Goal: Task Accomplishment & Management: Complete application form

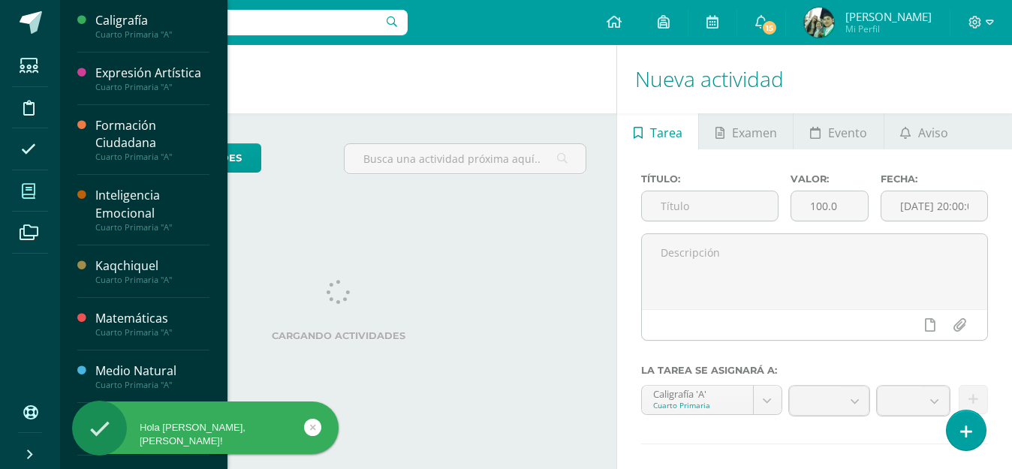
click at [25, 190] on icon at bounding box center [29, 191] width 14 height 15
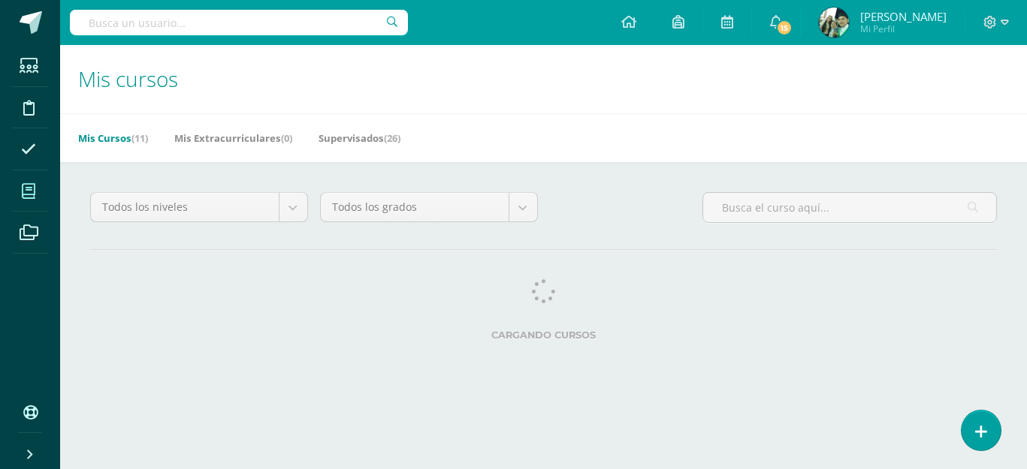
click at [249, 274] on div "Todos los niveles Todos los niveles Preprimaria Primaria Todos los grados Todos…" at bounding box center [543, 269] width 967 height 215
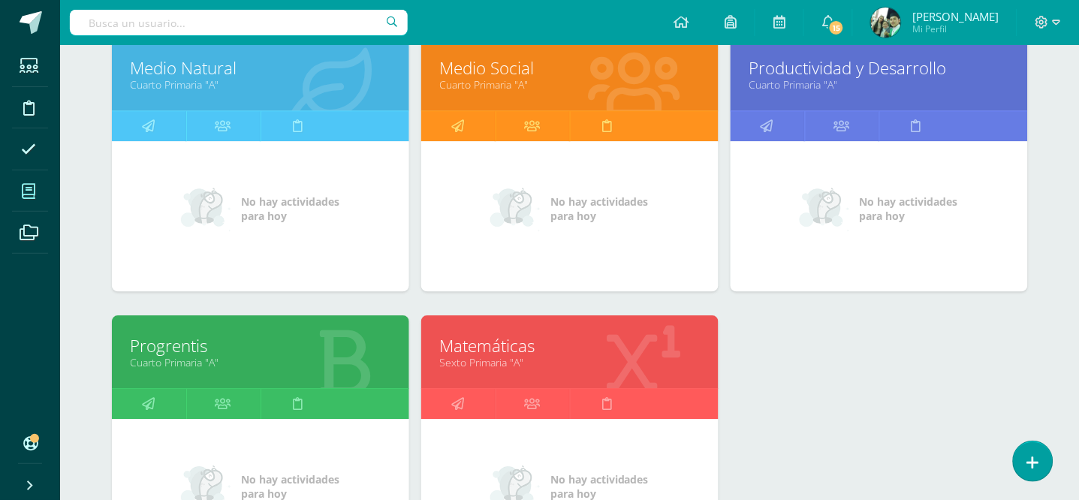
scroll to position [806, 0]
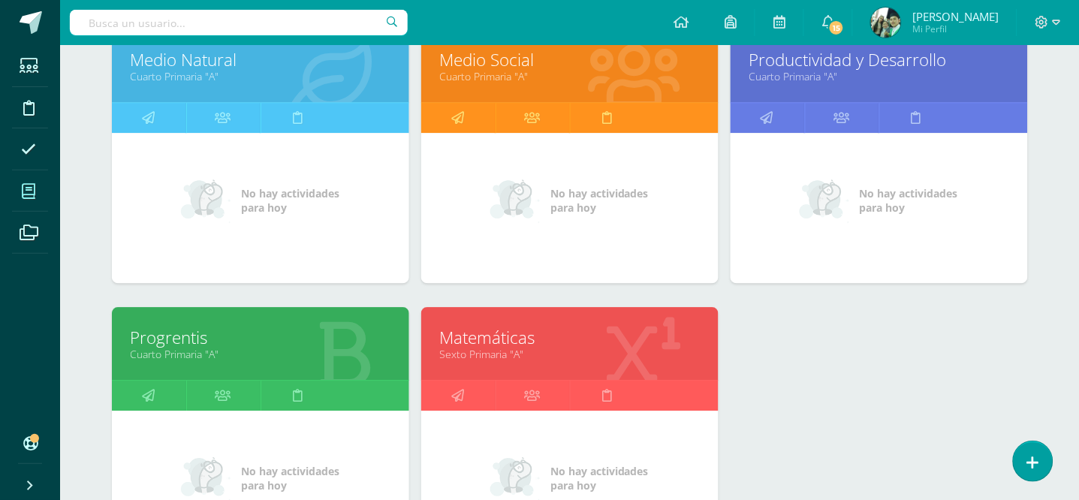
click at [568, 340] on link "Matemáticas" at bounding box center [570, 337] width 260 height 23
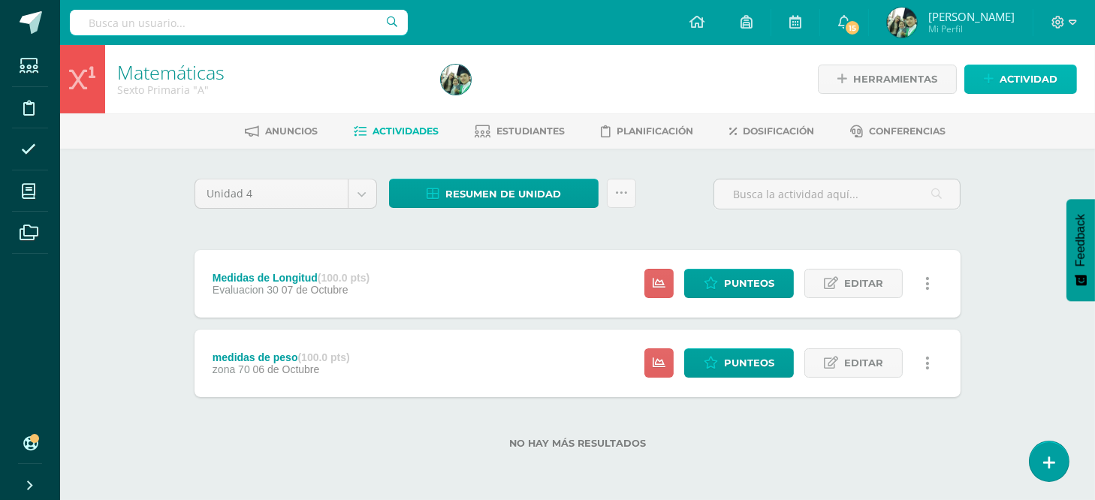
click at [1003, 68] on span "Actividad" at bounding box center [1029, 79] width 58 height 28
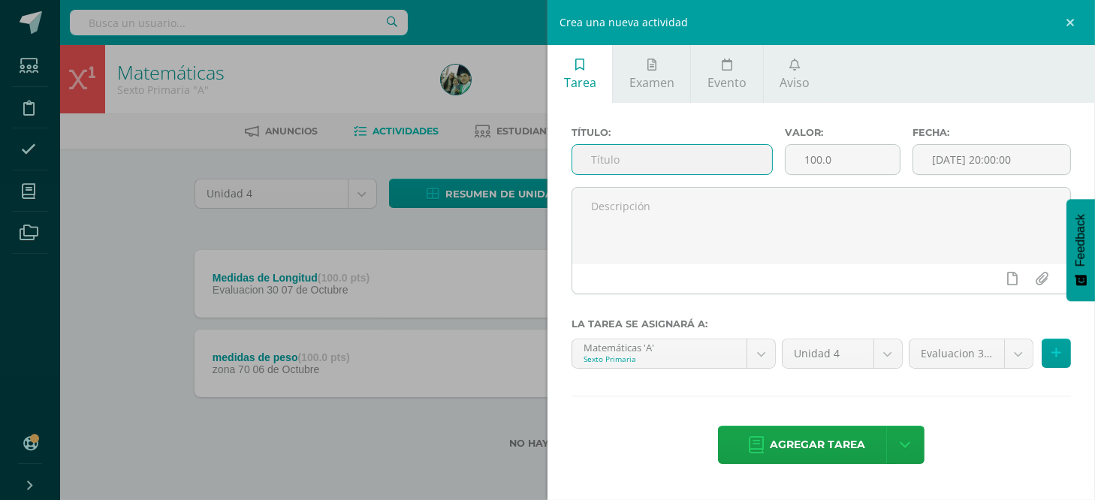
click at [678, 170] on input "text" at bounding box center [672, 159] width 200 height 29
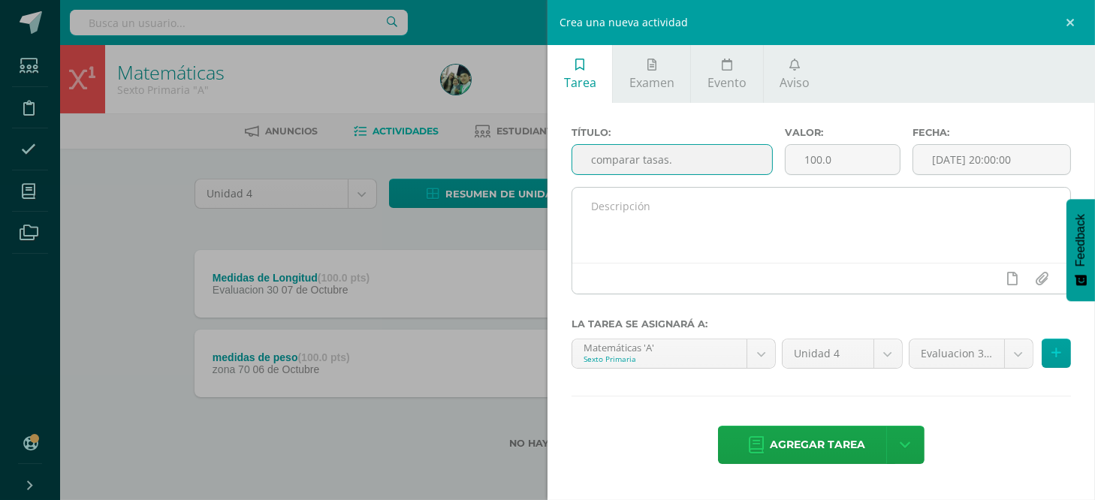
type input "comparar tasas."
click at [665, 216] on textarea at bounding box center [821, 225] width 498 height 75
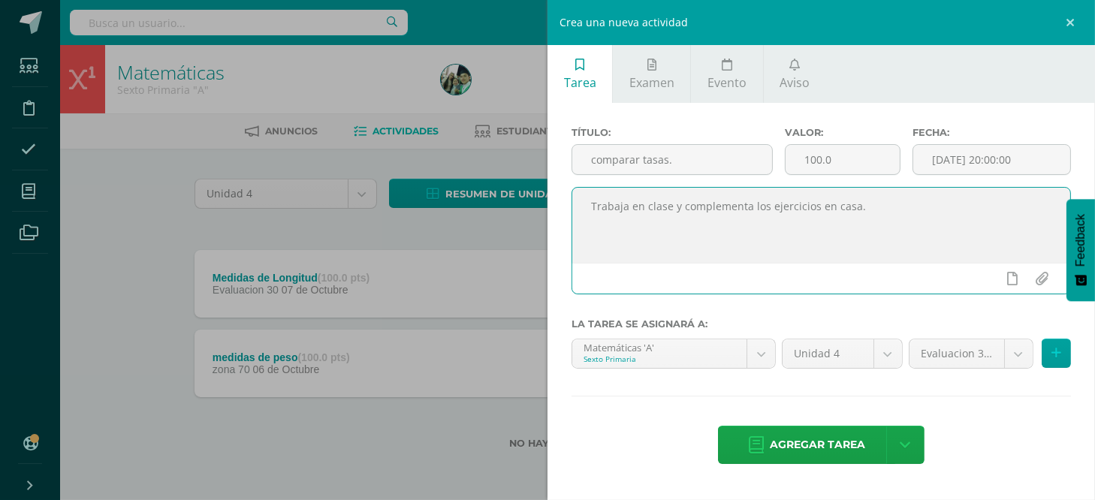
click at [861, 200] on textarea "Trabaja en clase y complementa los ejercicios en casa." at bounding box center [821, 225] width 498 height 75
click at [892, 208] on textarea "Trabaja en clase y complementa los ejercicios en casa. desde l pagina 299 hasta…" at bounding box center [821, 225] width 498 height 75
type textarea "Trabaja en clase y complementa los ejercicios en casa. desde la página 299 hast…"
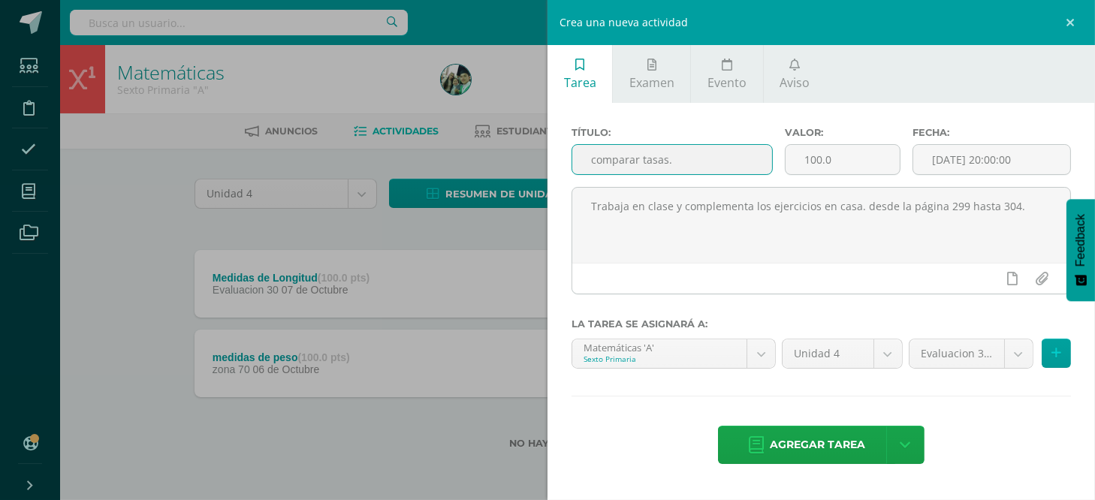
click at [597, 161] on input "comparar tasas." at bounding box center [672, 159] width 200 height 29
type input "Comparar tasas."
click at [999, 161] on input "[DATE] 20:00:00" at bounding box center [991, 159] width 157 height 29
click at [1012, 249] on textarea "Trabaja en clase y complementa los ejercicios en casa. desde la página 299 hast…" at bounding box center [821, 225] width 498 height 75
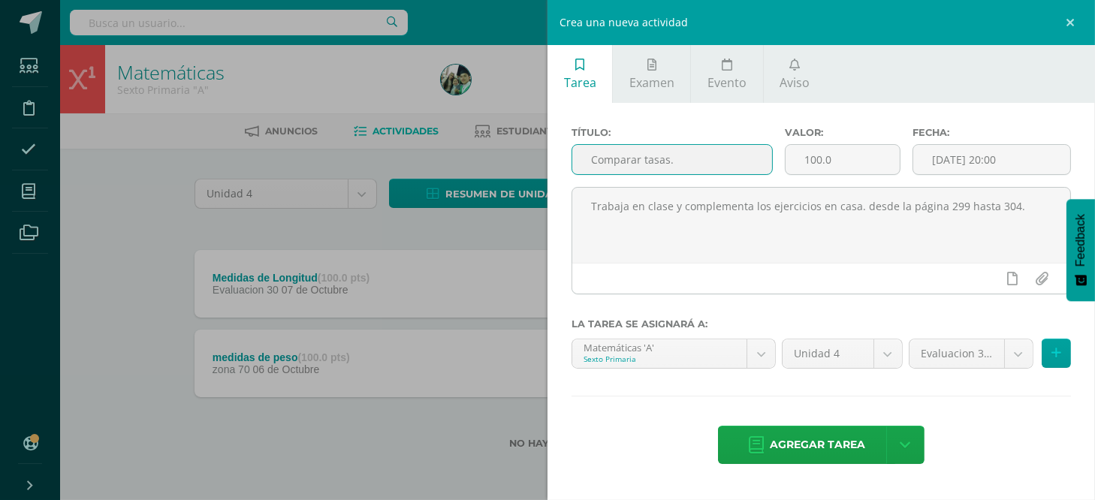
click at [686, 159] on input "Comparar tasas." at bounding box center [672, 159] width 200 height 29
click at [1020, 170] on input "2025-10-14 20:00" at bounding box center [991, 159] width 157 height 29
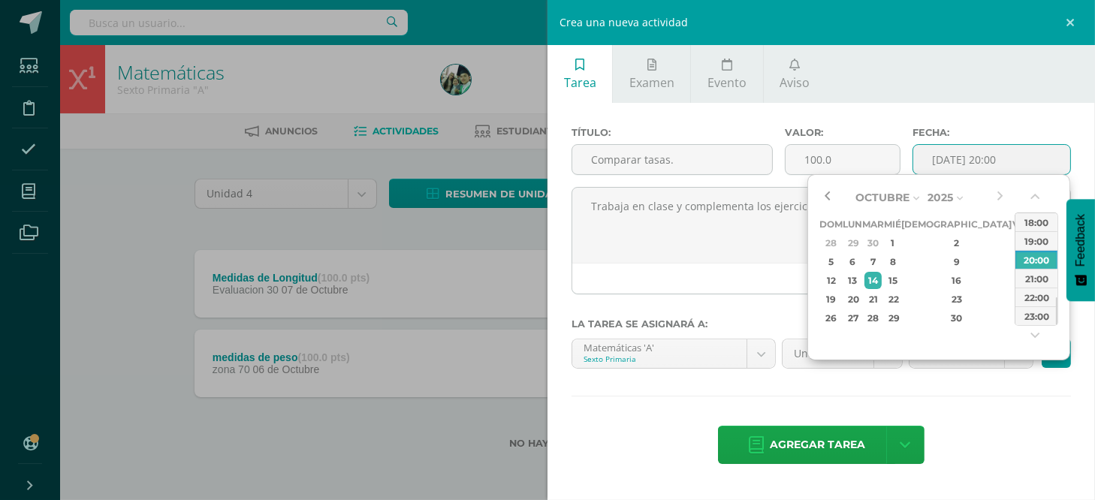
click at [834, 195] on button "button" at bounding box center [826, 197] width 15 height 23
click at [859, 240] on div "1" at bounding box center [853, 242] width 16 height 17
click at [1036, 192] on button "button" at bounding box center [1036, 200] width 15 height 23
click at [1035, 193] on button "button" at bounding box center [1036, 200] width 15 height 23
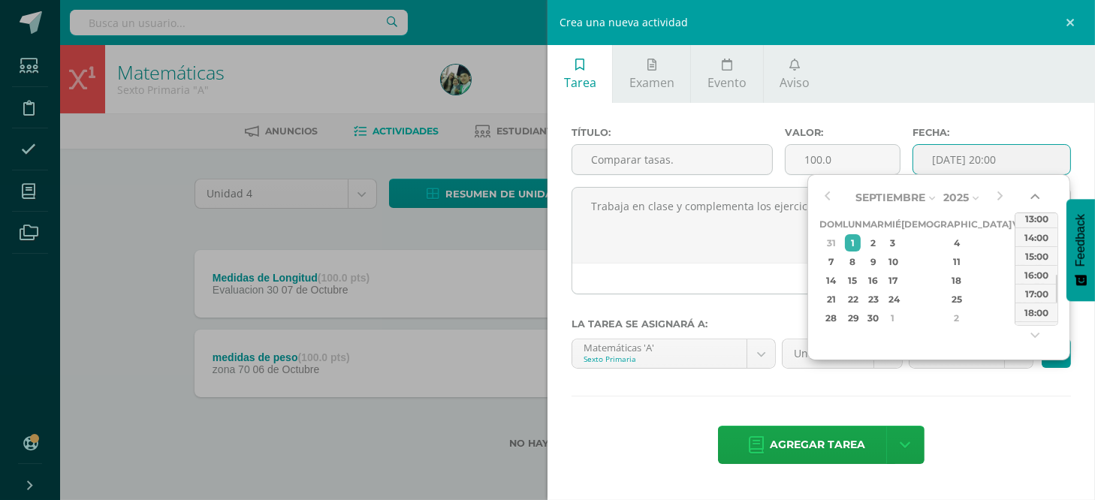
click at [1035, 193] on button "button" at bounding box center [1036, 200] width 15 height 23
click at [1036, 193] on button "button" at bounding box center [1036, 200] width 15 height 23
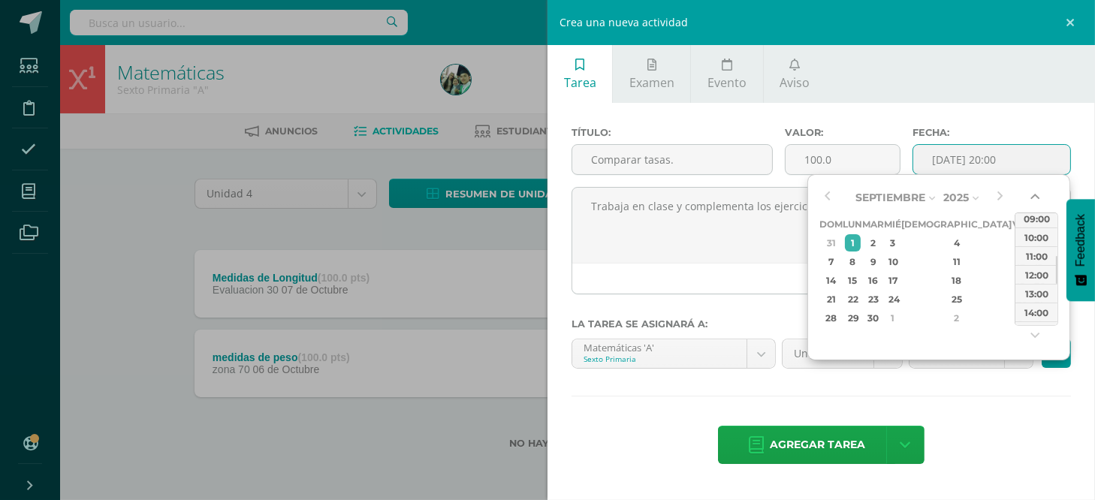
click at [1036, 193] on button "button" at bounding box center [1036, 200] width 15 height 23
click at [1048, 295] on div "12:00" at bounding box center [1036, 293] width 42 height 19
type input "2025-09-01 12:00"
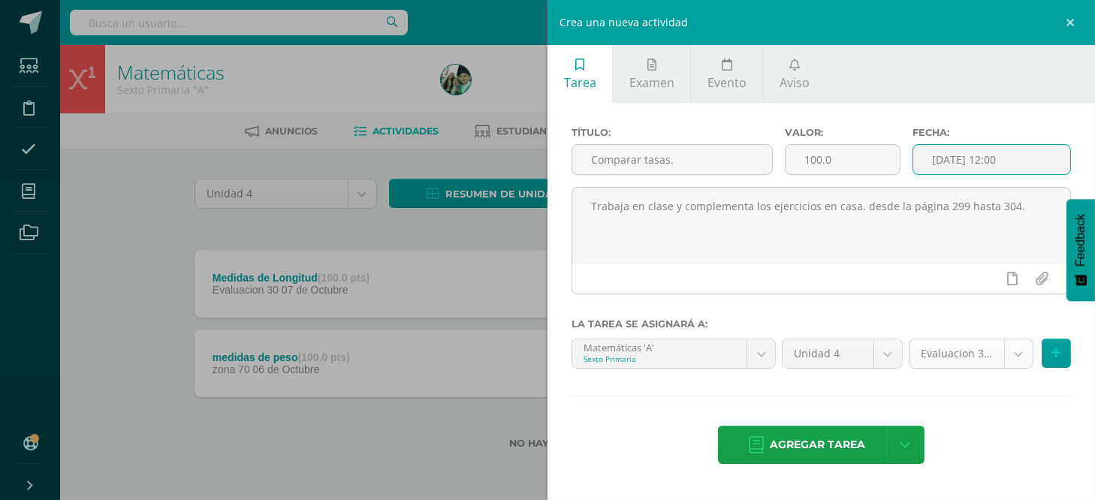
click at [1013, 356] on body "Estudiantes Disciplina Asistencia Mis cursos Archivos Soporte Ayuda Reportar un…" at bounding box center [547, 248] width 1095 height 497
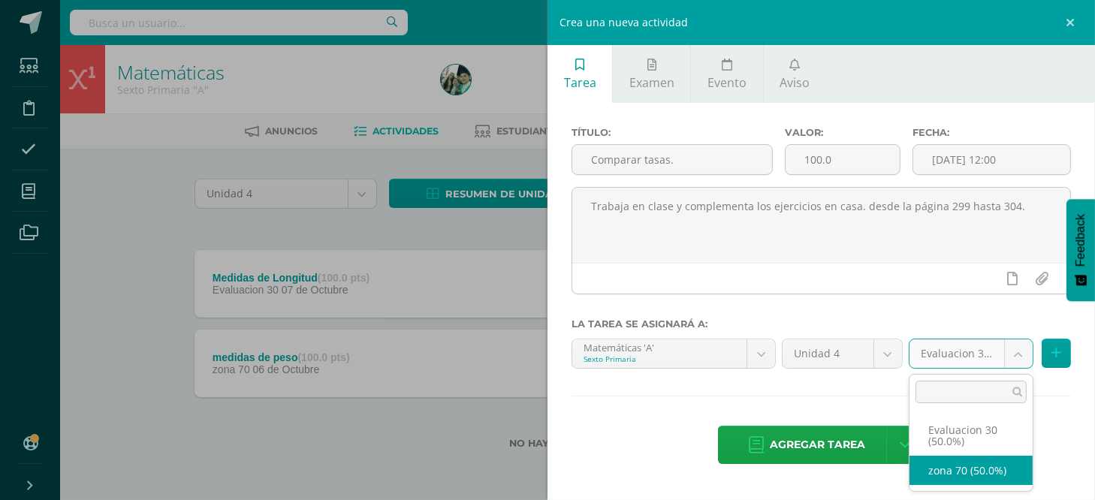
select select "36596"
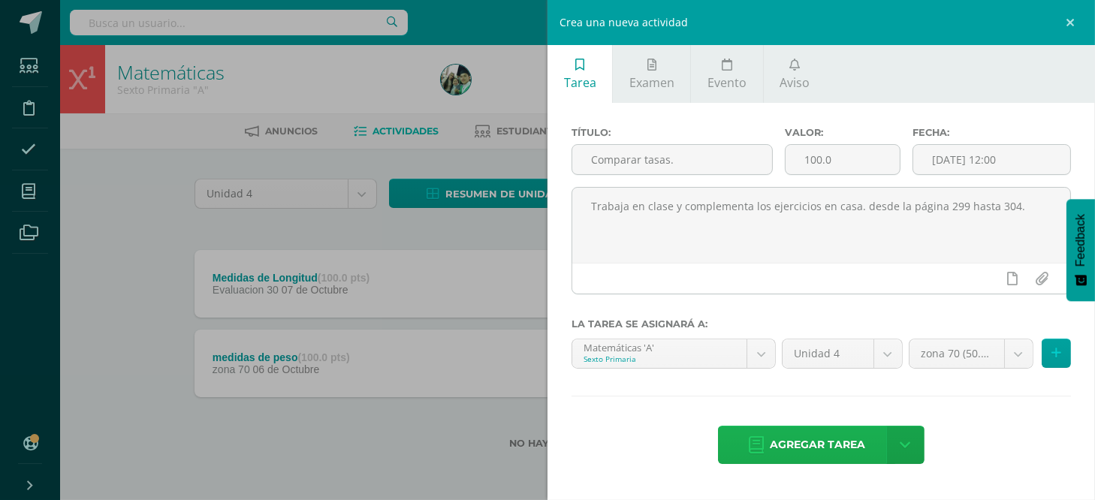
click at [813, 451] on span "Agregar tarea" at bounding box center [817, 445] width 95 height 37
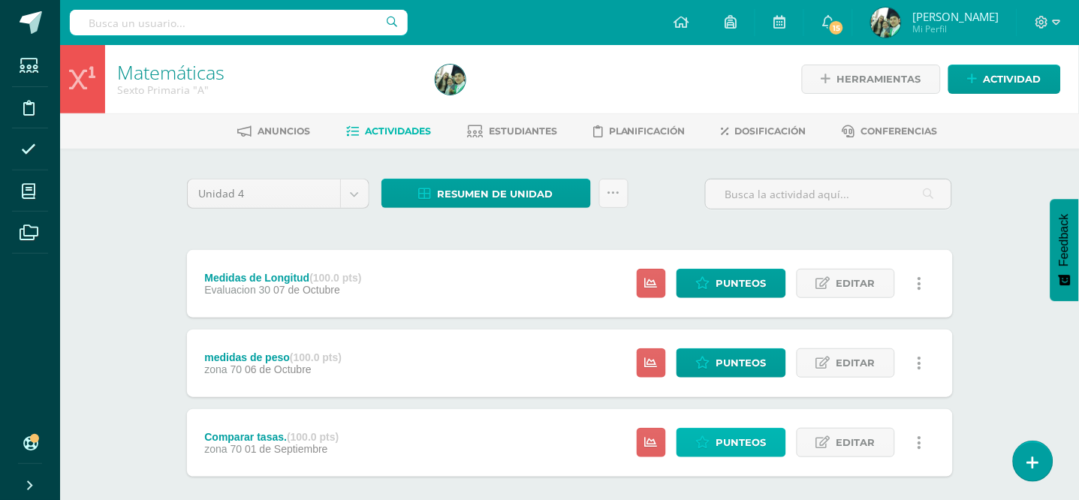
click at [730, 443] on span "Punteos" at bounding box center [741, 443] width 50 height 28
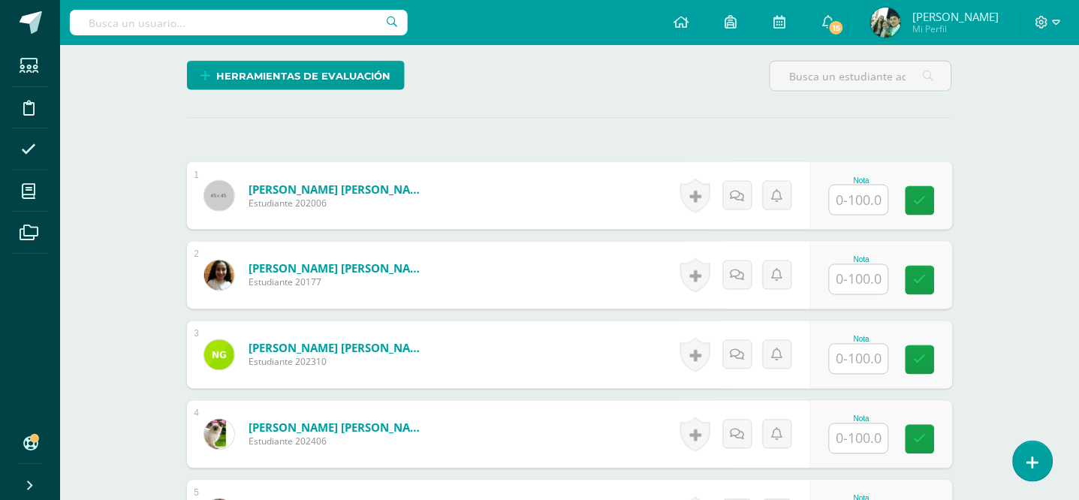
scroll to position [366, 0]
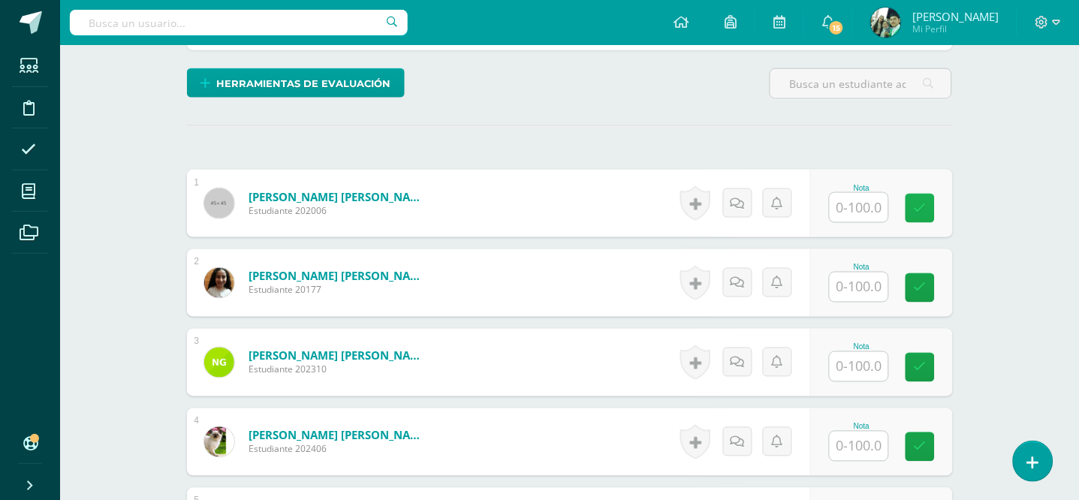
click at [908, 207] on link at bounding box center [920, 208] width 29 height 29
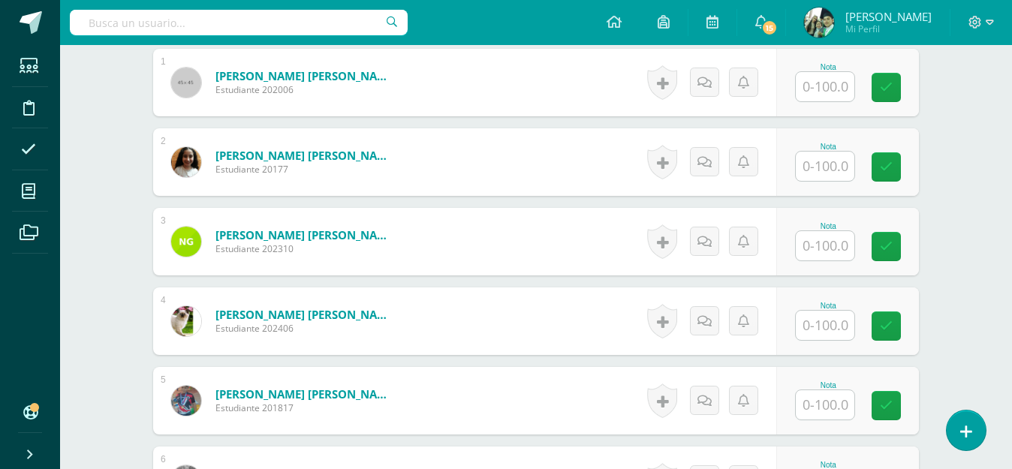
scroll to position [484, 0]
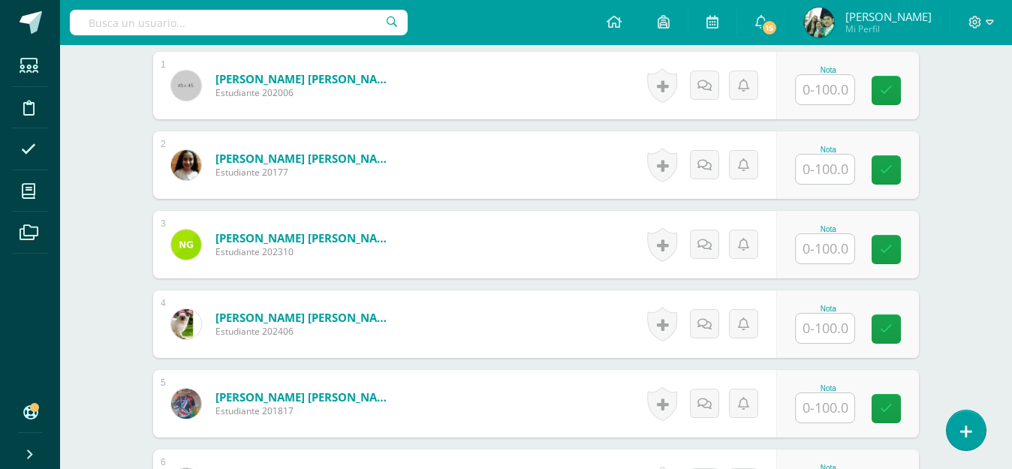
click at [830, 80] on input "text" at bounding box center [825, 89] width 59 height 29
click at [830, 80] on input "text" at bounding box center [834, 90] width 60 height 30
click at [828, 75] on input "text" at bounding box center [834, 90] width 60 height 30
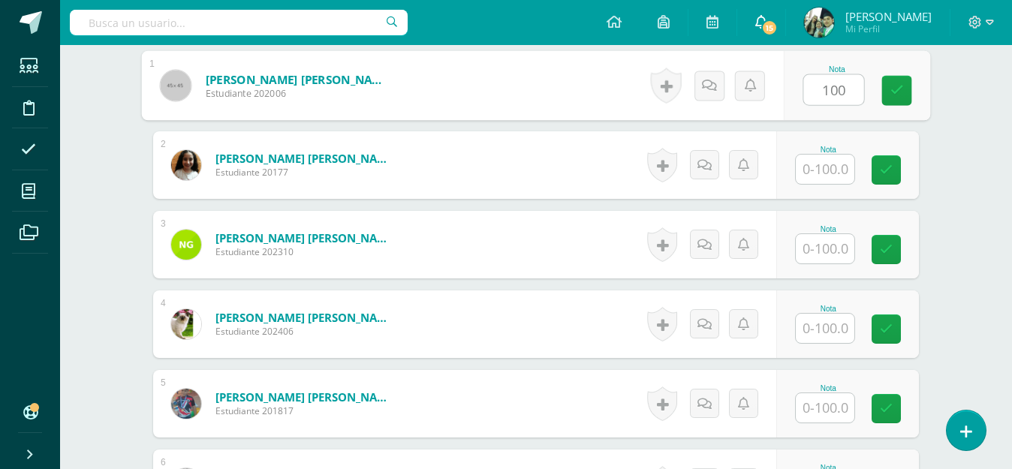
type input "100"
